Goal: Transaction & Acquisition: Download file/media

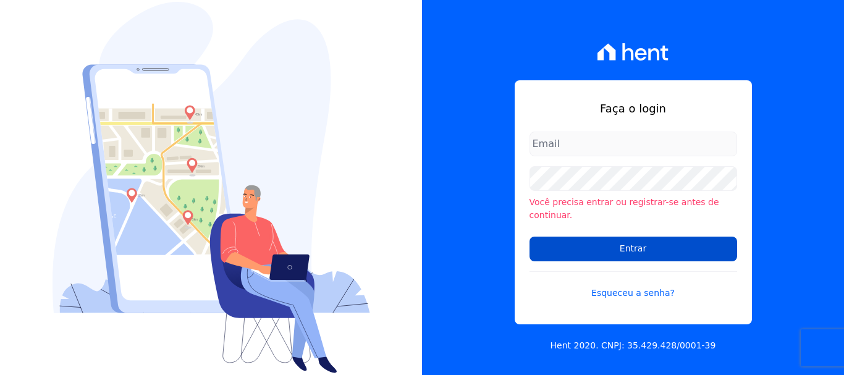
type input "[EMAIL_ADDRESS][DOMAIN_NAME]"
click at [641, 248] on input "Entrar" at bounding box center [632, 249] width 207 height 25
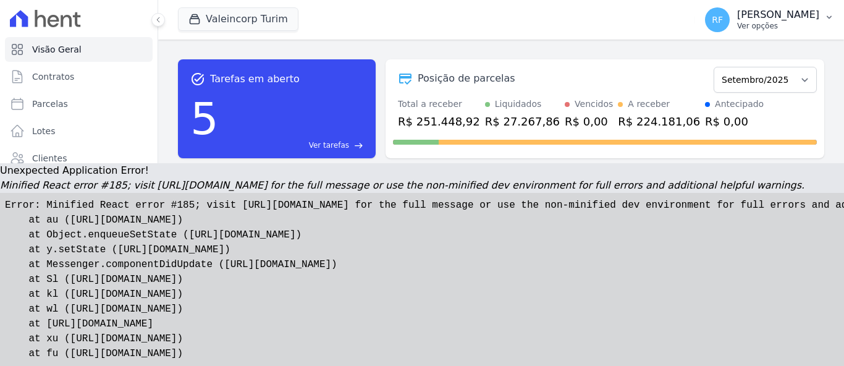
click at [784, 28] on p "Ver opções" at bounding box center [778, 26] width 82 height 10
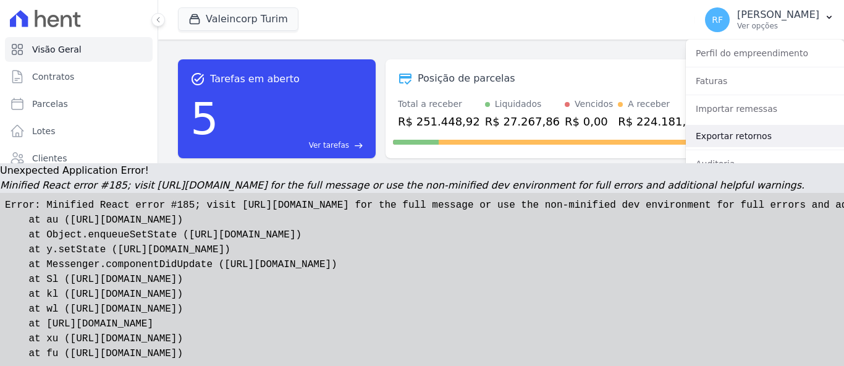
click at [742, 136] on link "Exportar retornos" at bounding box center [764, 136] width 158 height 22
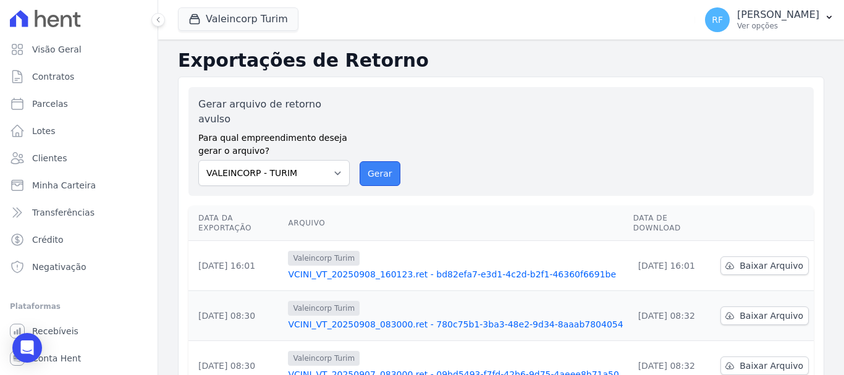
click at [379, 161] on button "Gerar" at bounding box center [379, 173] width 41 height 25
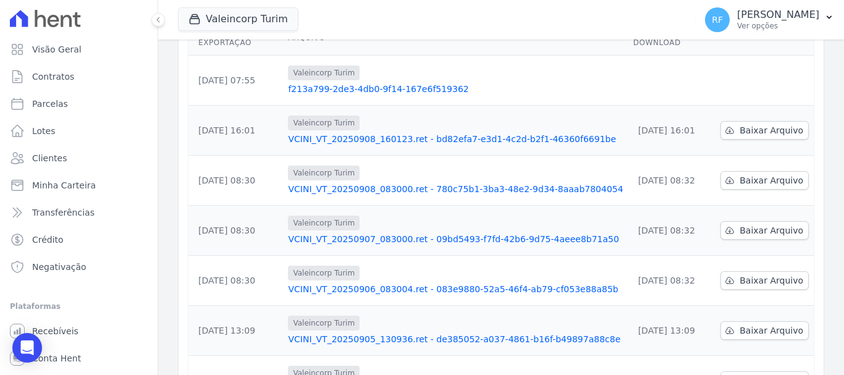
scroll to position [143, 0]
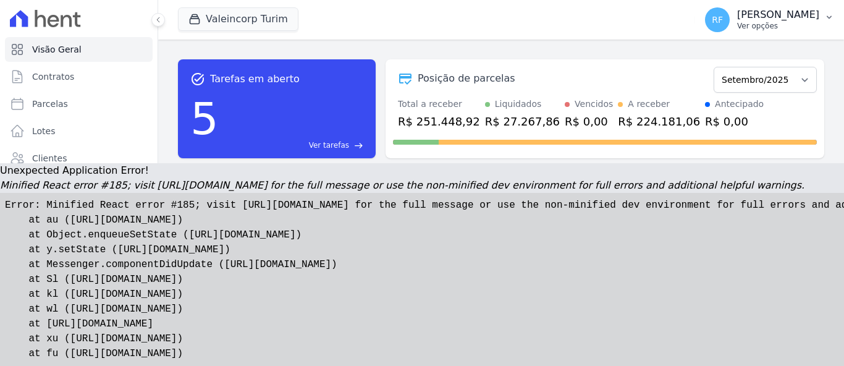
click at [798, 25] on p "Ver opções" at bounding box center [778, 26] width 82 height 10
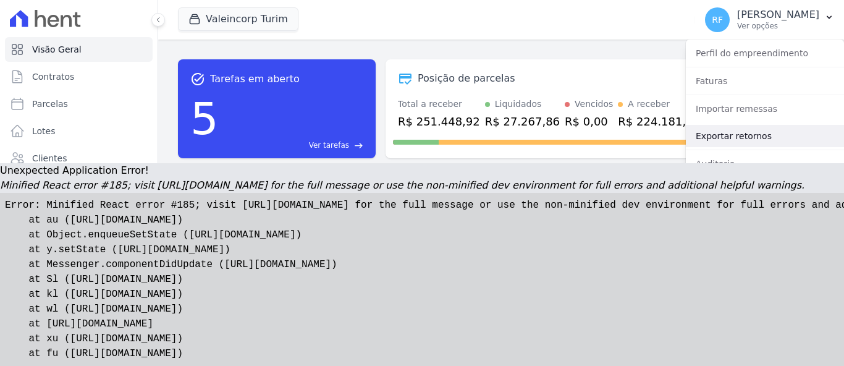
click at [755, 133] on link "Exportar retornos" at bounding box center [764, 136] width 158 height 22
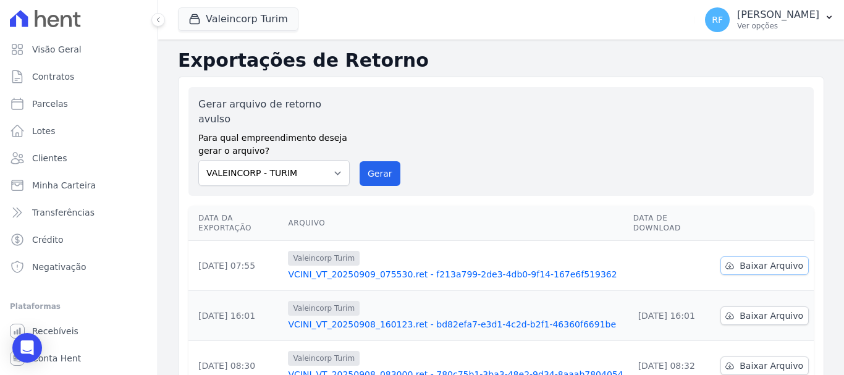
click at [744, 256] on link "Baixar Arquivo" at bounding box center [764, 265] width 88 height 19
